Goal: Task Accomplishment & Management: Use online tool/utility

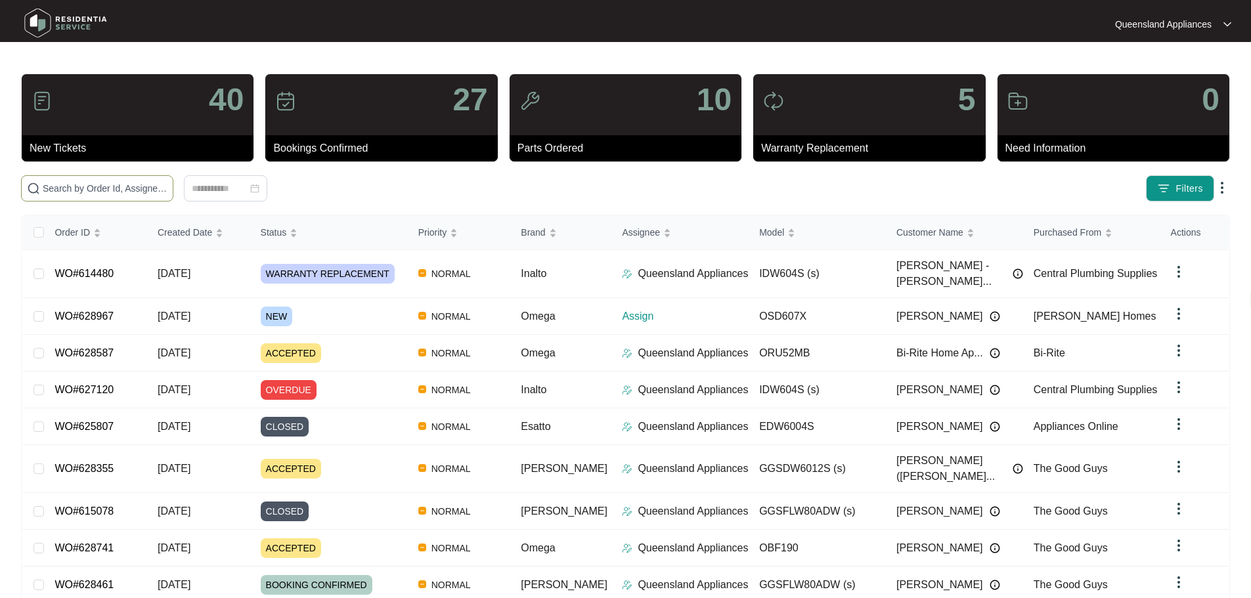
paste input "EDW6012W"
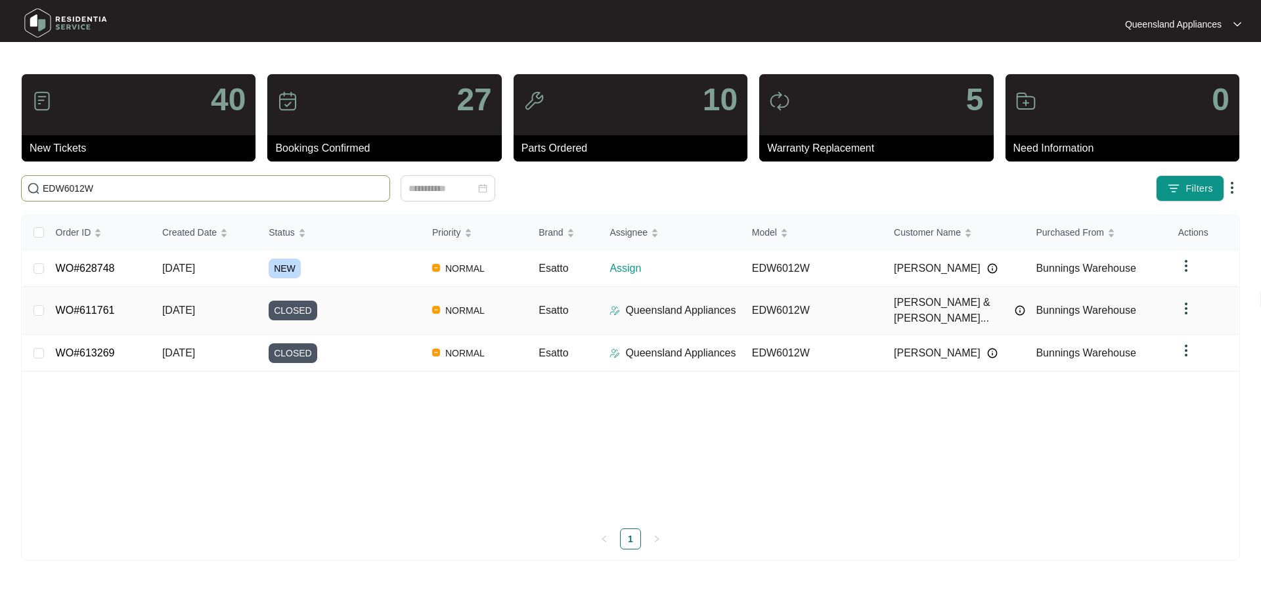
type input "EDW6012W"
click at [219, 265] on td "[DATE]" at bounding box center [205, 268] width 106 height 37
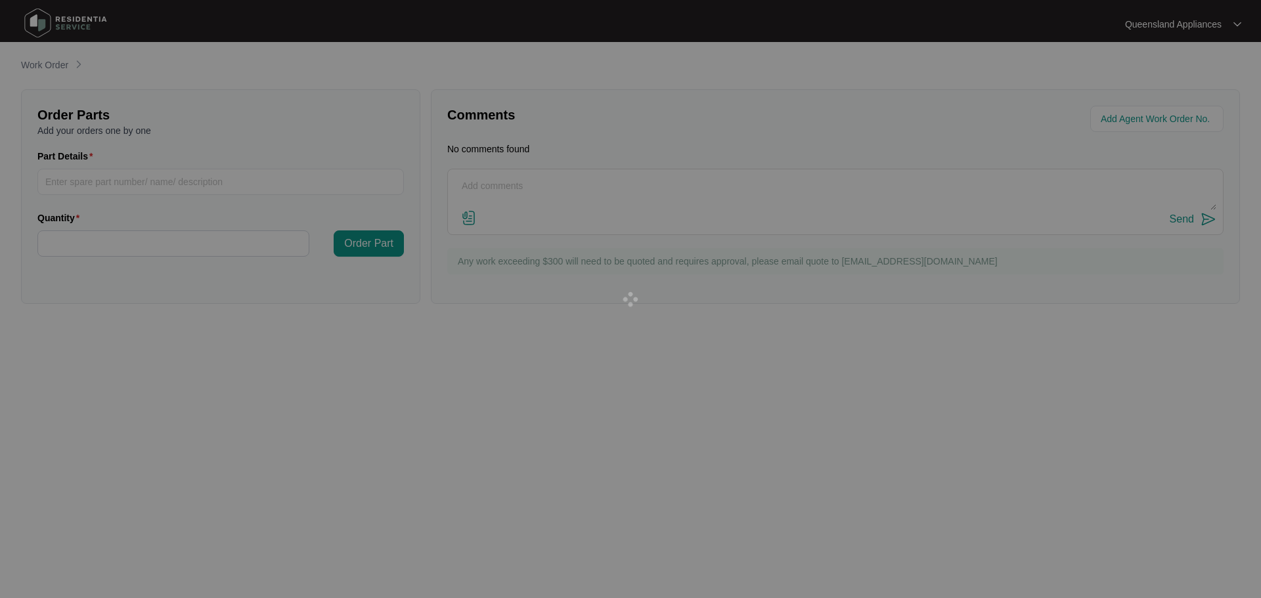
click at [222, 265] on div at bounding box center [630, 299] width 1261 height 598
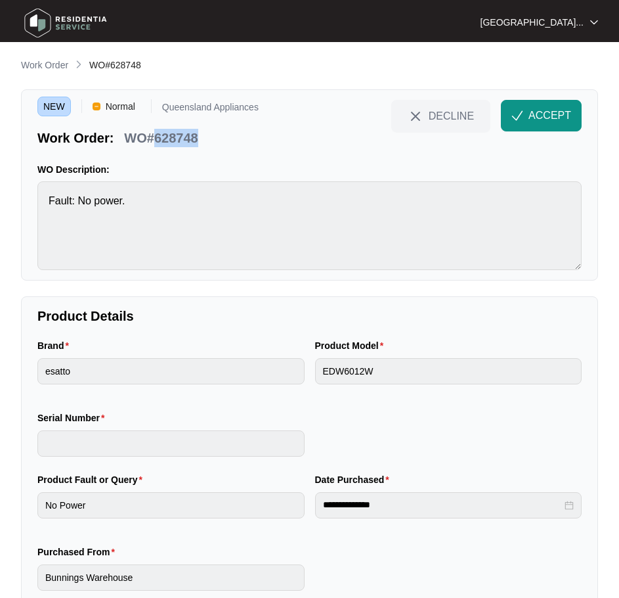
drag, startPoint x: 195, startPoint y: 137, endPoint x: 155, endPoint y: 135, distance: 40.1
click at [155, 135] on p "WO#628748" at bounding box center [161, 138] width 74 height 18
copy p "628748"
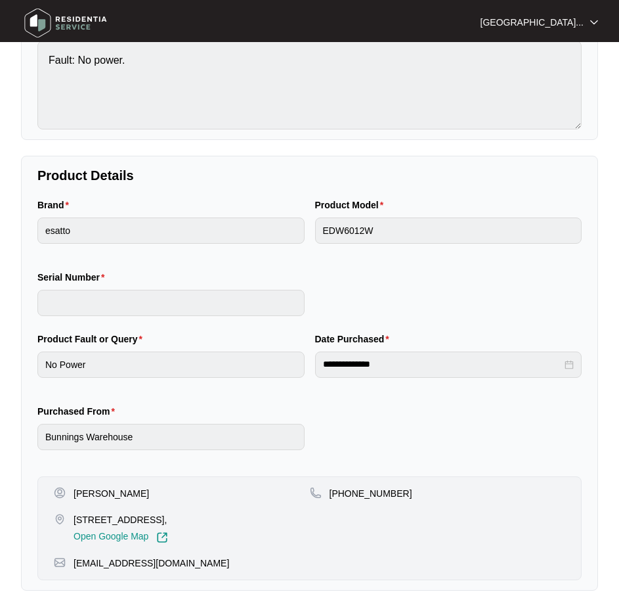
scroll to position [154, 0]
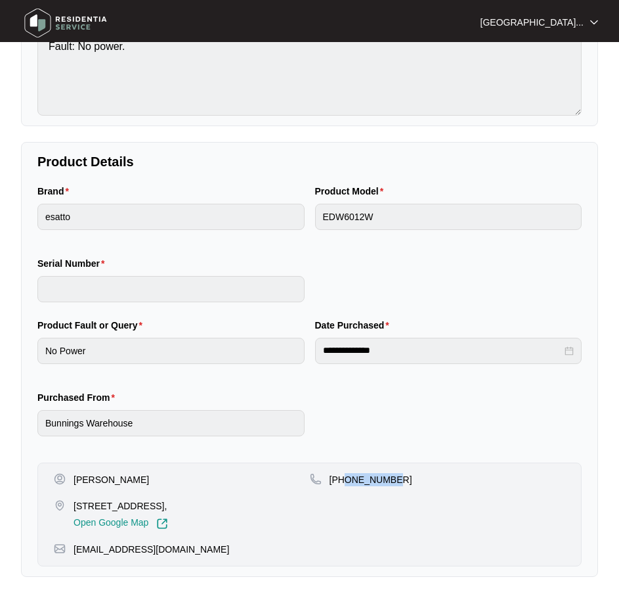
drag, startPoint x: 395, startPoint y: 474, endPoint x: 345, endPoint y: 474, distance: 49.9
click at [346, 474] on div "+61419846686" at bounding box center [438, 479] width 256 height 13
copy p "419846686"
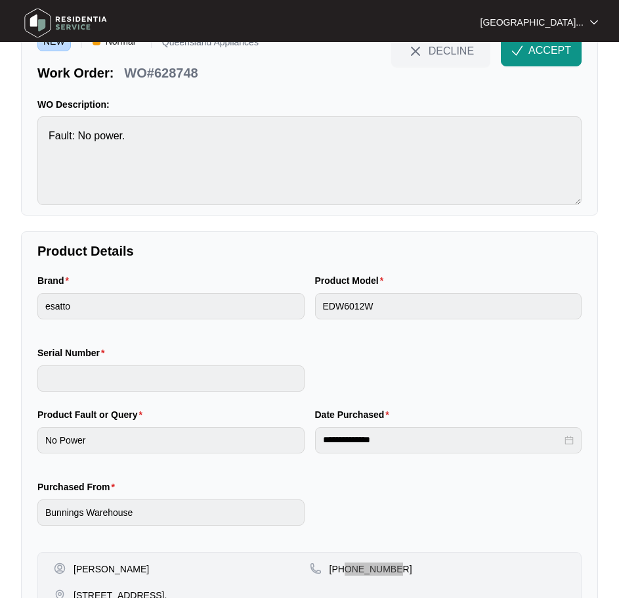
scroll to position [0, 0]
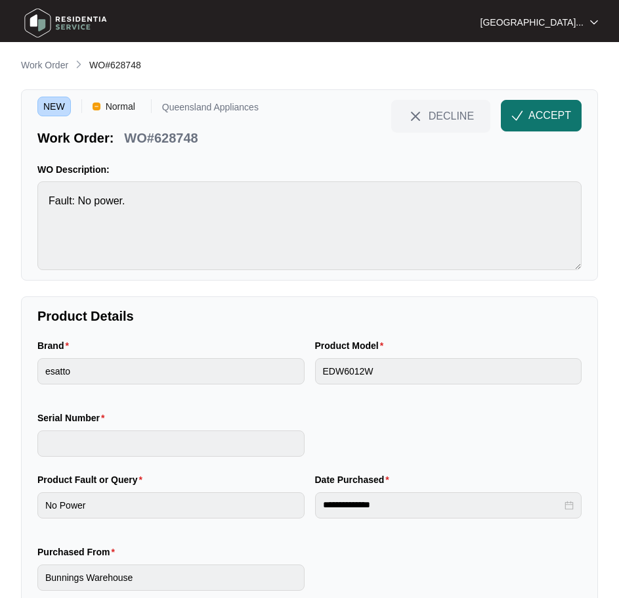
click at [533, 120] on span "ACCEPT" at bounding box center [550, 116] width 43 height 16
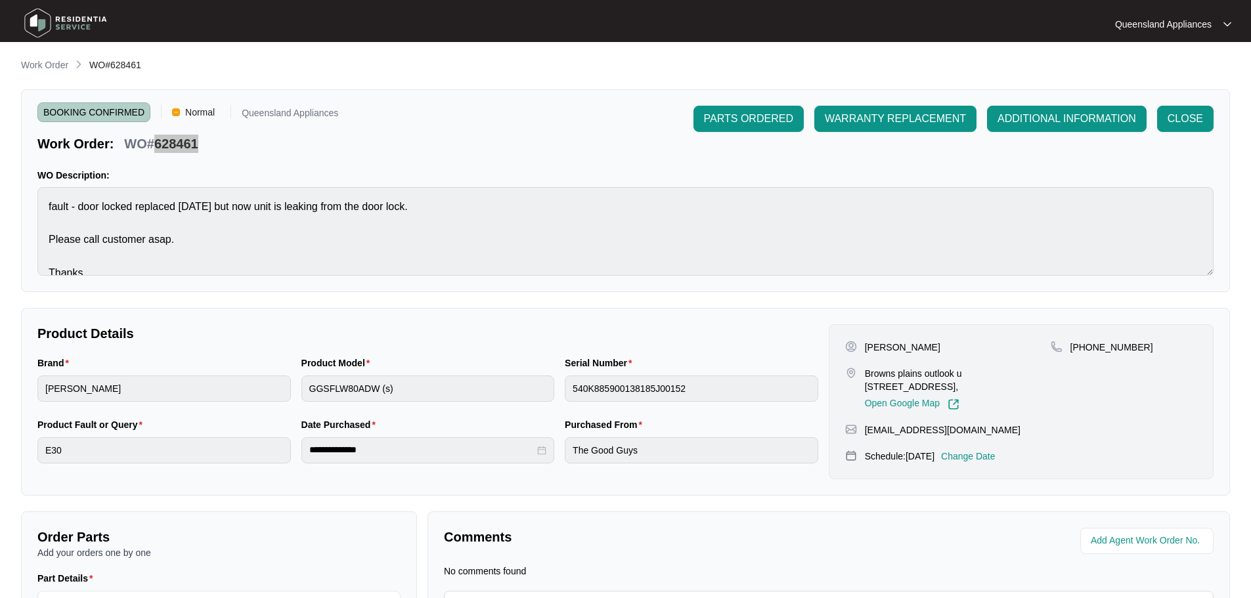
scroll to position [16, 0]
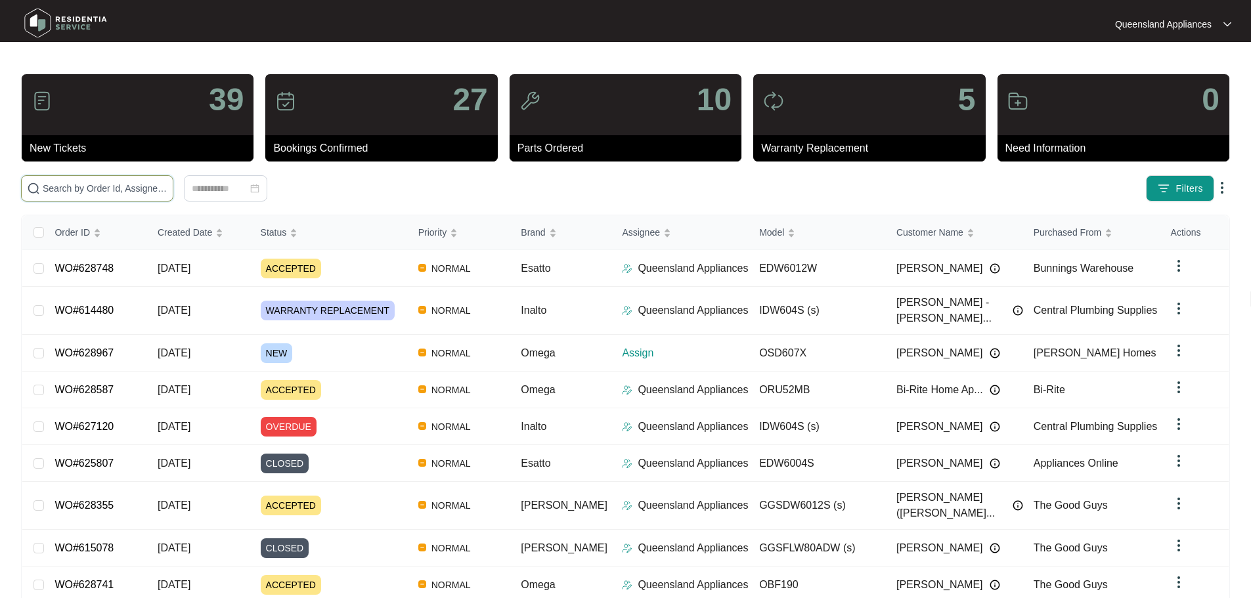
click at [116, 191] on input "text" at bounding box center [105, 188] width 125 height 14
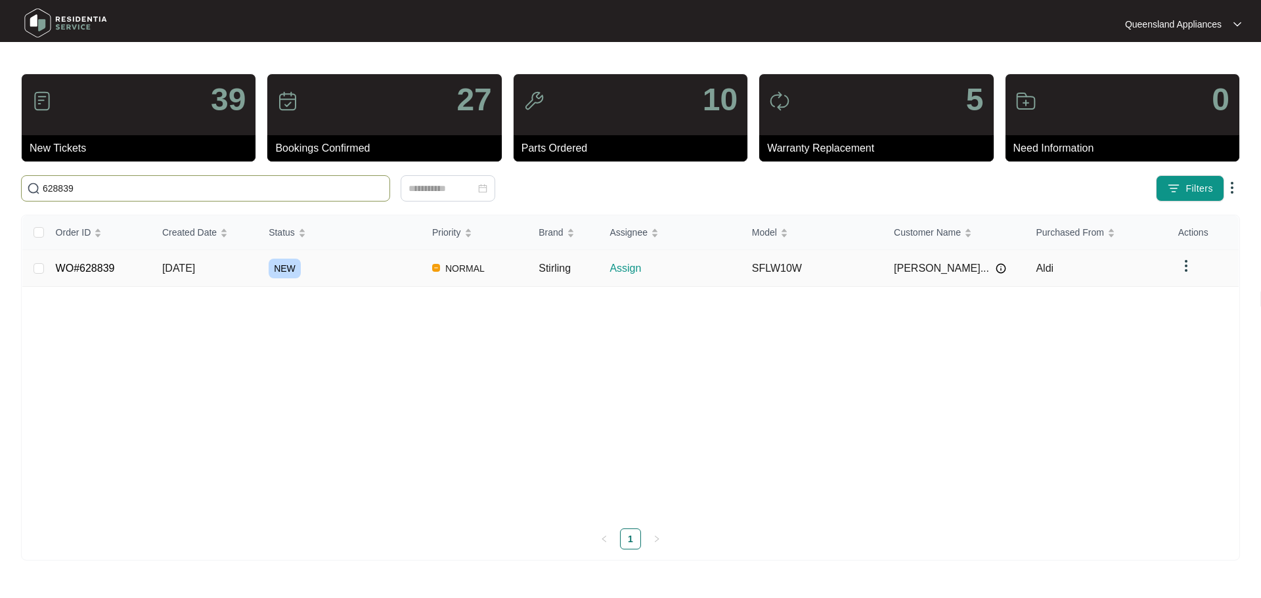
type input "628839"
click at [460, 263] on span "NORMAL" at bounding box center [465, 269] width 50 height 16
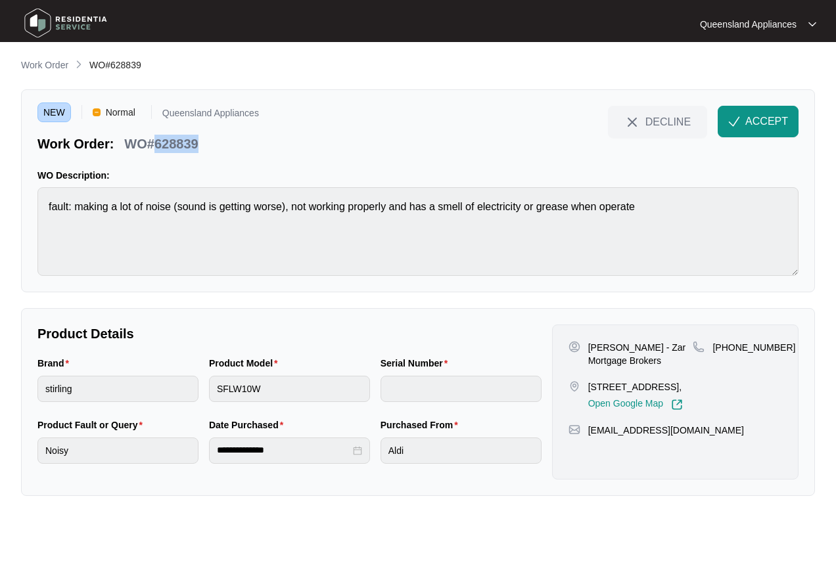
drag, startPoint x: 199, startPoint y: 146, endPoint x: 157, endPoint y: 136, distance: 43.3
click at [157, 136] on div "WO#628839" at bounding box center [161, 141] width 84 height 23
copy p "628839"
drag, startPoint x: 311, startPoint y: 316, endPoint x: 560, endPoint y: 394, distance: 261.0
click at [313, 316] on div "**********" at bounding box center [418, 402] width 794 height 188
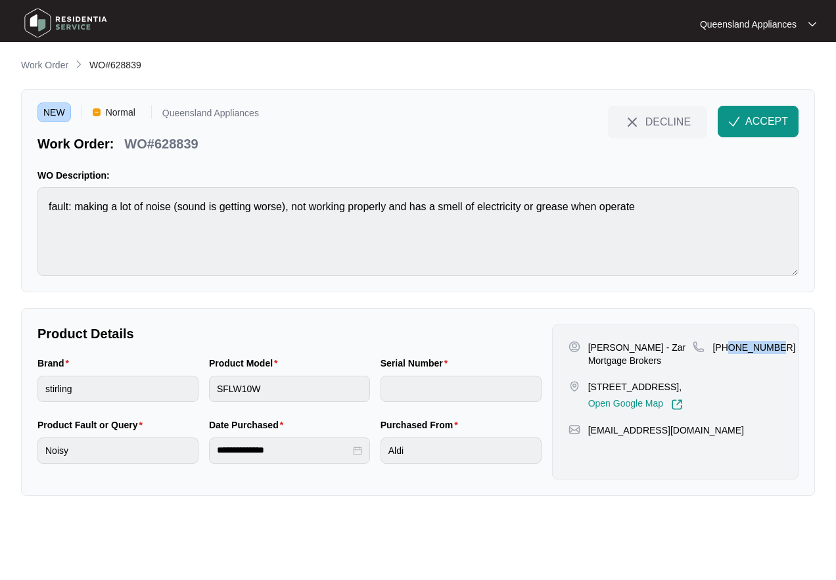
drag, startPoint x: 767, startPoint y: 348, endPoint x: 729, endPoint y: 349, distance: 38.8
click at [729, 349] on div "[PHONE_NUMBER]" at bounding box center [736, 347] width 89 height 13
copy p "405780870"
drag, startPoint x: 780, startPoint y: 126, endPoint x: 773, endPoint y: 127, distance: 7.3
click at [779, 126] on span "ACCEPT" at bounding box center [766, 122] width 43 height 16
